Goal: Check status: Check status

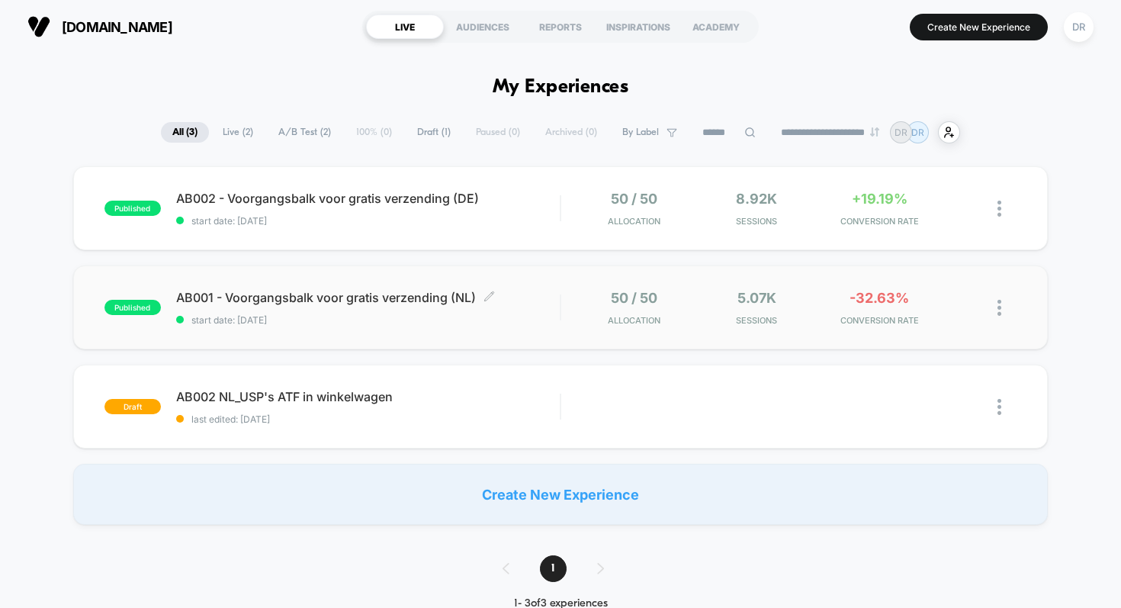
click at [440, 307] on div "AB001 - Voorgangsbalk voor gratis verzending (NL) Click to edit experience deta…" at bounding box center [368, 308] width 384 height 36
